Goal: Task Accomplishment & Management: Use online tool/utility

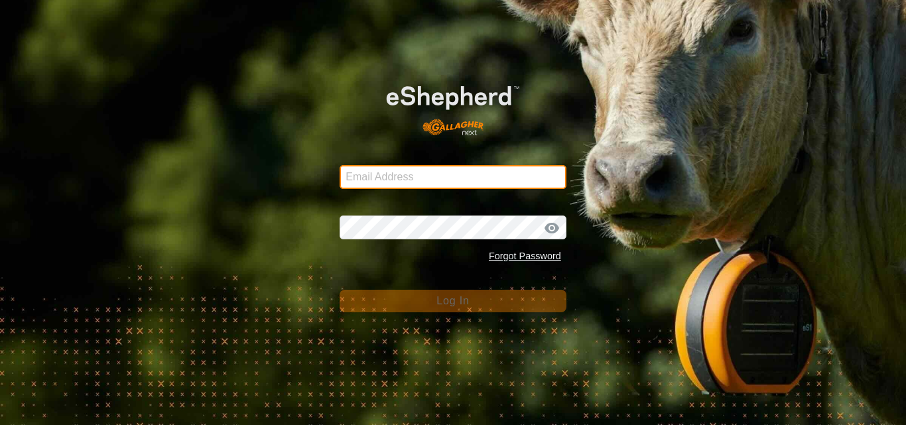
click at [398, 178] on input "Email Address" at bounding box center [452, 177] width 227 height 24
type input "[EMAIL_ADDRESS][DOMAIN_NAME]"
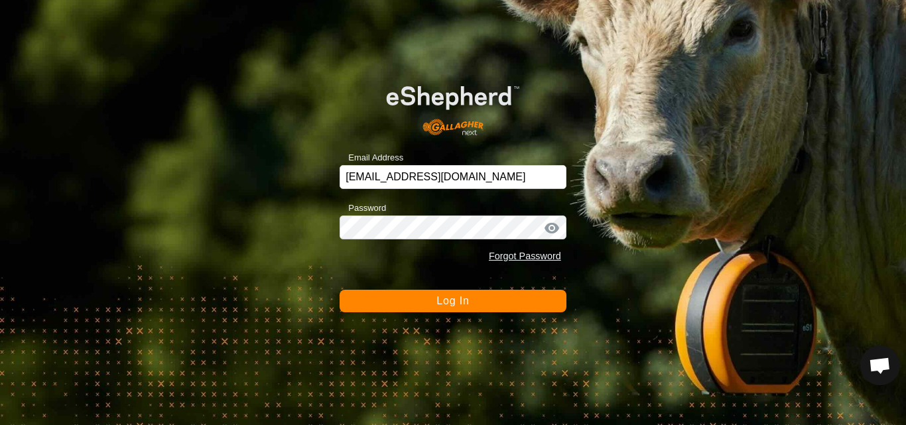
click at [448, 303] on span "Log In" at bounding box center [452, 300] width 32 height 11
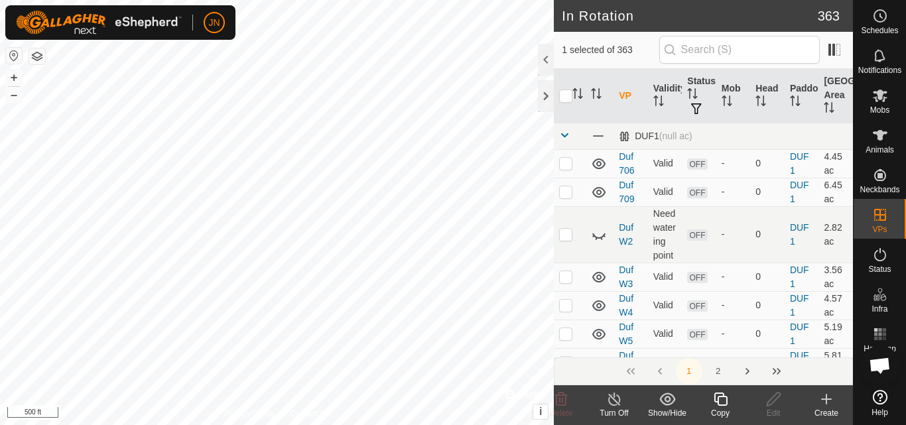
click at [721, 401] on icon at bounding box center [720, 399] width 17 height 16
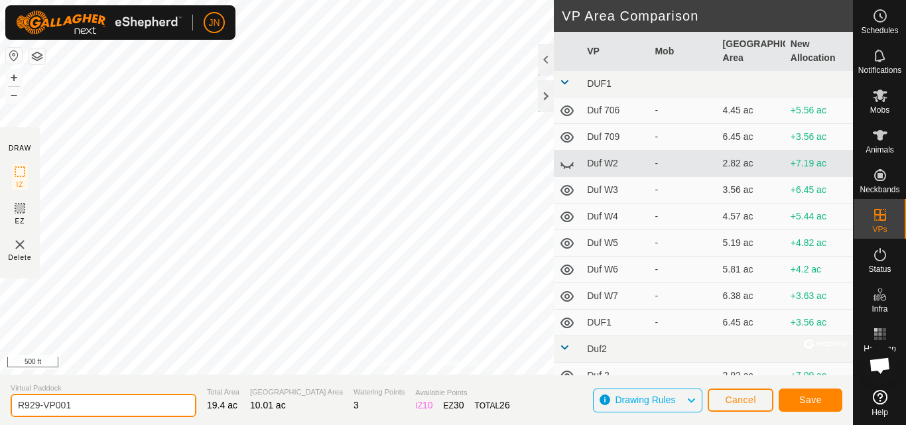
click at [84, 408] on input "R929-VP001" at bounding box center [104, 405] width 186 height 23
type input "R101"
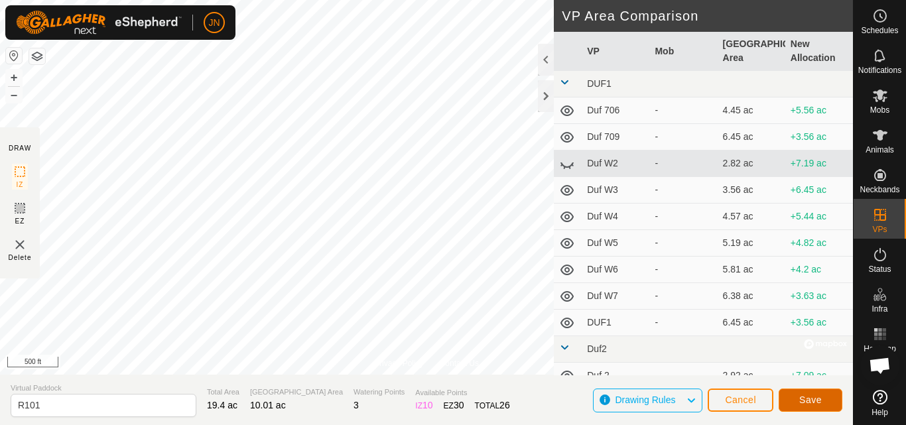
click at [809, 398] on span "Save" at bounding box center [810, 399] width 23 height 11
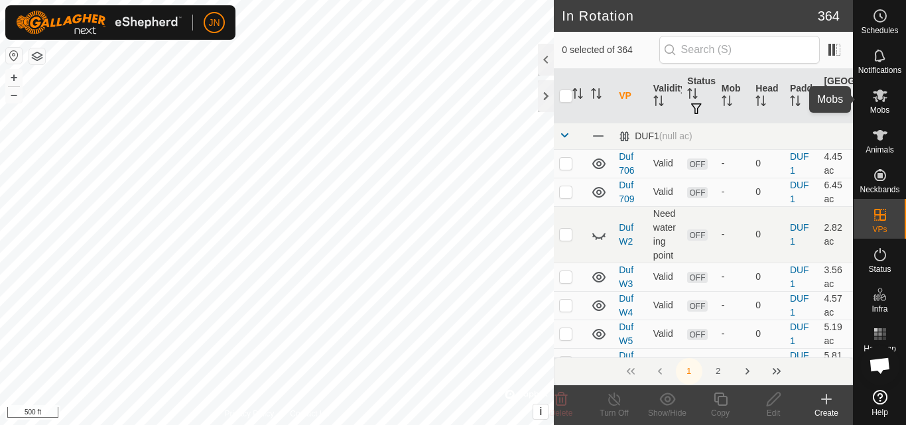
click at [880, 101] on icon at bounding box center [880, 96] width 16 height 16
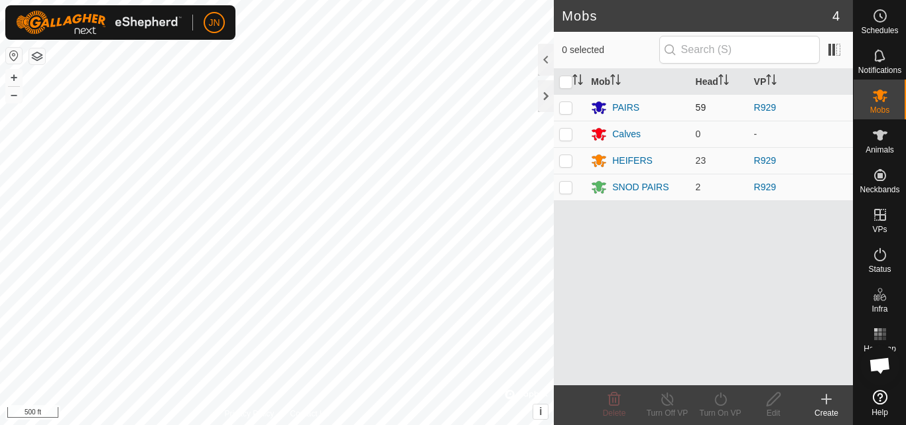
click at [564, 109] on p-checkbox at bounding box center [565, 107] width 13 height 11
checkbox input "true"
click at [564, 158] on p-checkbox at bounding box center [565, 160] width 13 height 11
checkbox input "true"
click at [562, 190] on p-checkbox at bounding box center [565, 187] width 13 height 11
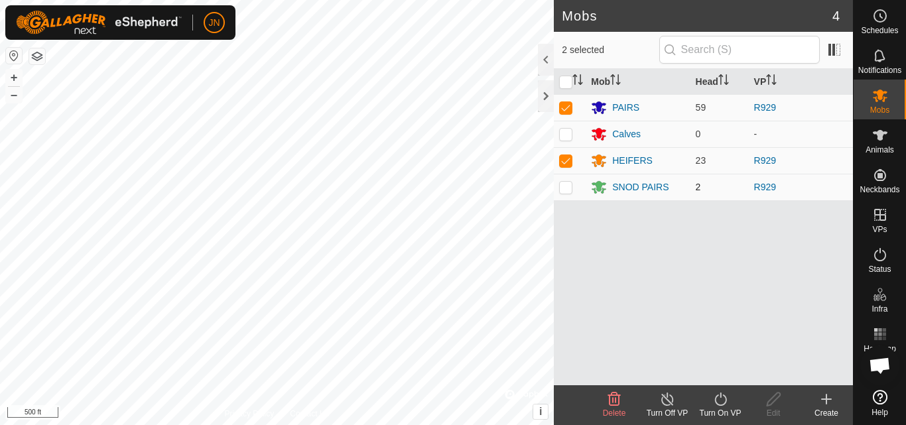
checkbox input "true"
click at [727, 402] on icon at bounding box center [720, 399] width 17 height 16
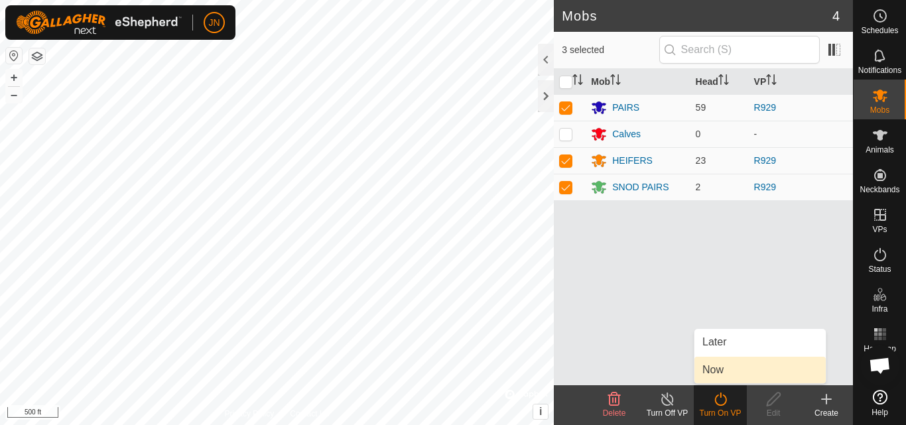
click at [718, 363] on link "Now" at bounding box center [759, 370] width 131 height 27
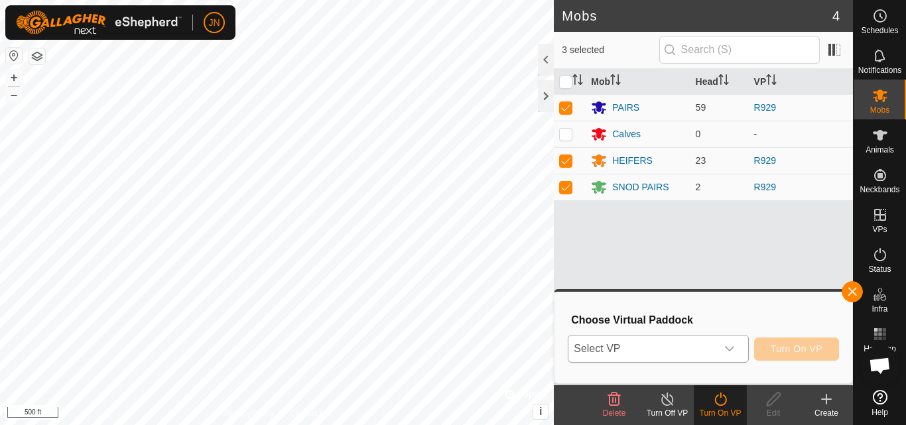
click at [660, 348] on span "Select VP" at bounding box center [641, 348] width 147 height 27
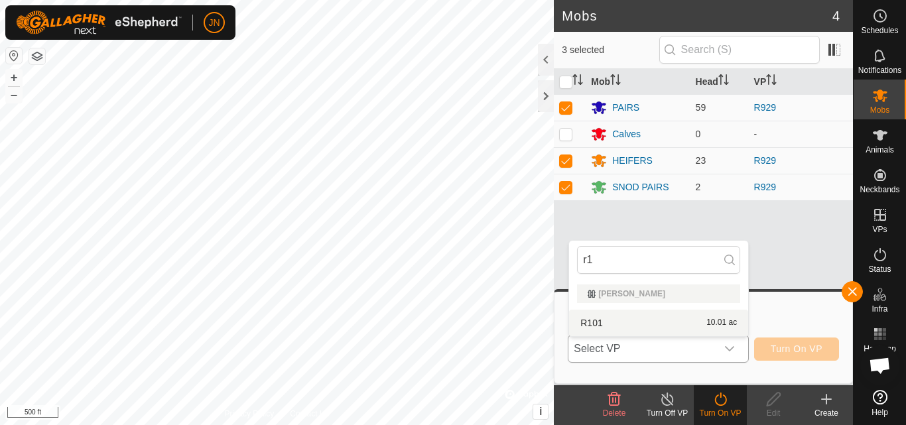
type input "r1"
click at [679, 323] on li "R101 10.01 ac" at bounding box center [658, 323] width 179 height 27
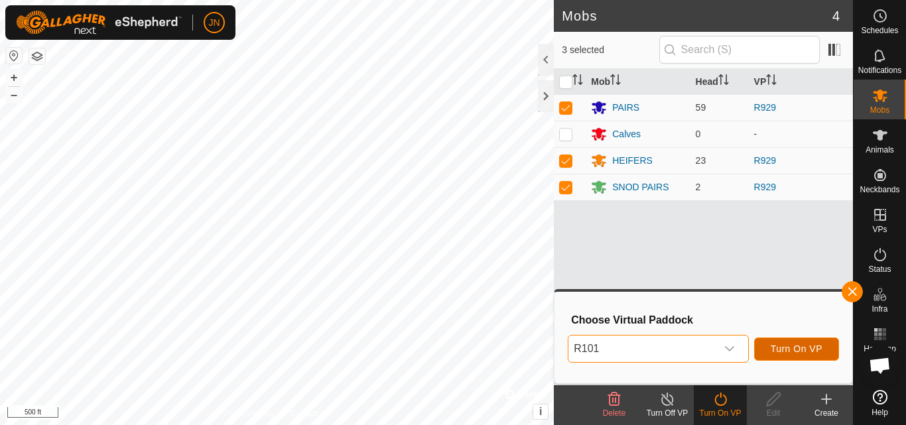
click at [792, 345] on span "Turn On VP" at bounding box center [796, 348] width 52 height 11
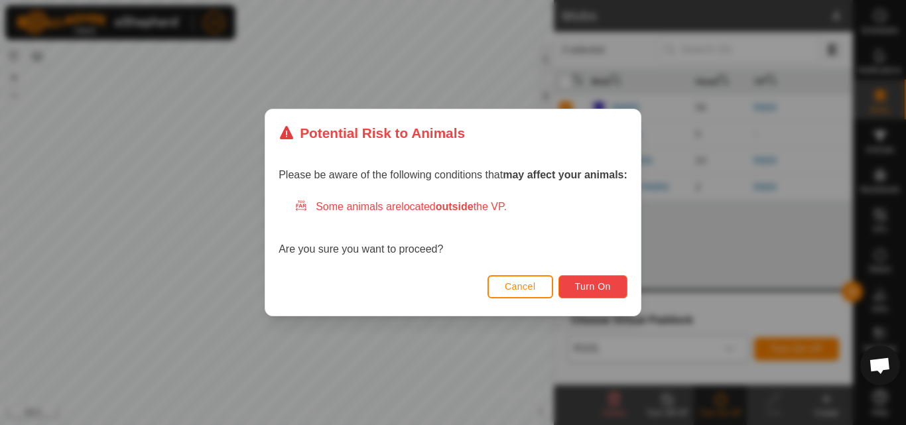
click at [597, 294] on button "Turn On" at bounding box center [592, 286] width 69 height 23
